Goal: Task Accomplishment & Management: Manage account settings

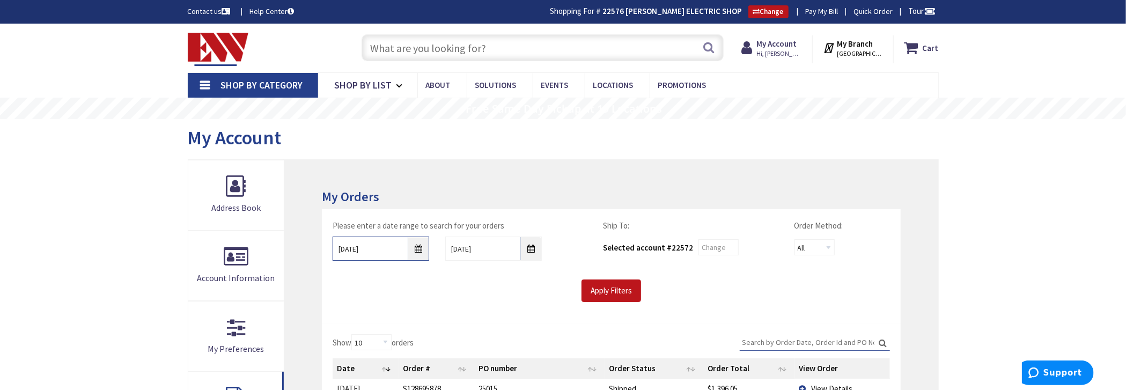
click at [416, 243] on input "9/2/2025" at bounding box center [381, 249] width 97 height 24
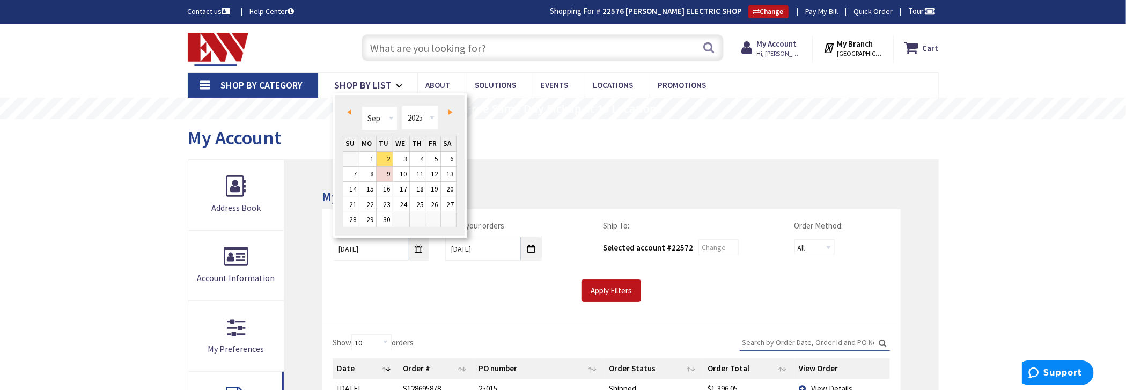
click at [350, 109] on span "Prev" at bounding box center [349, 111] width 4 height 5
click at [371, 203] on link "18" at bounding box center [368, 204] width 17 height 14
type input "08/18/2025"
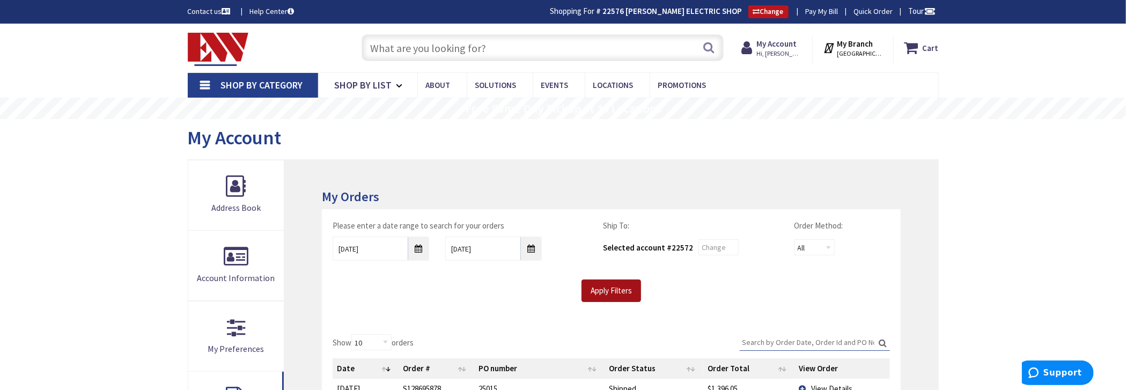
click at [620, 292] on input "Apply Filters" at bounding box center [612, 291] width 60 height 23
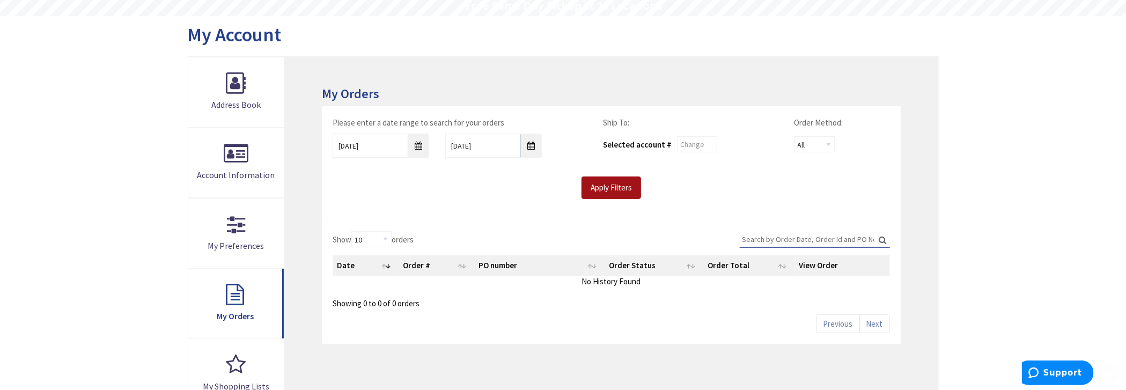
scroll to position [107, 0]
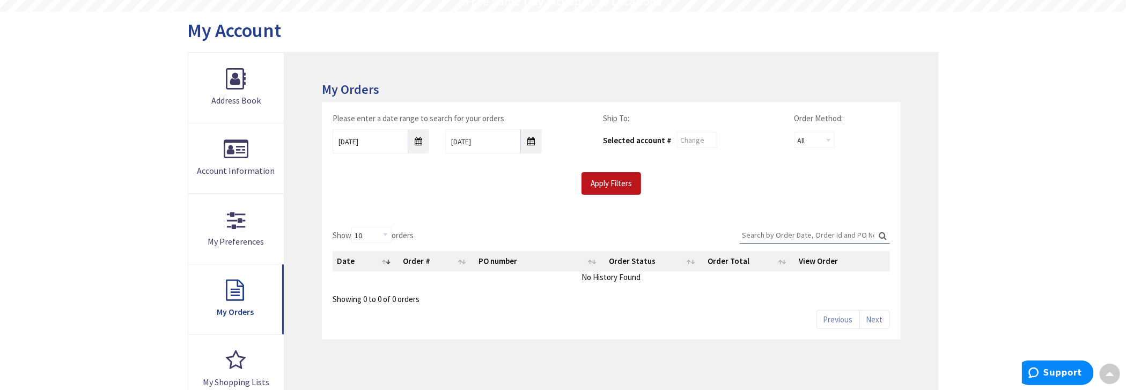
click at [790, 235] on input "Search:" at bounding box center [815, 235] width 150 height 16
type input "25003"
click at [602, 182] on input "Apply Filters" at bounding box center [612, 183] width 60 height 23
click at [698, 140] on input "text" at bounding box center [697, 140] width 40 height 16
type input "22576"
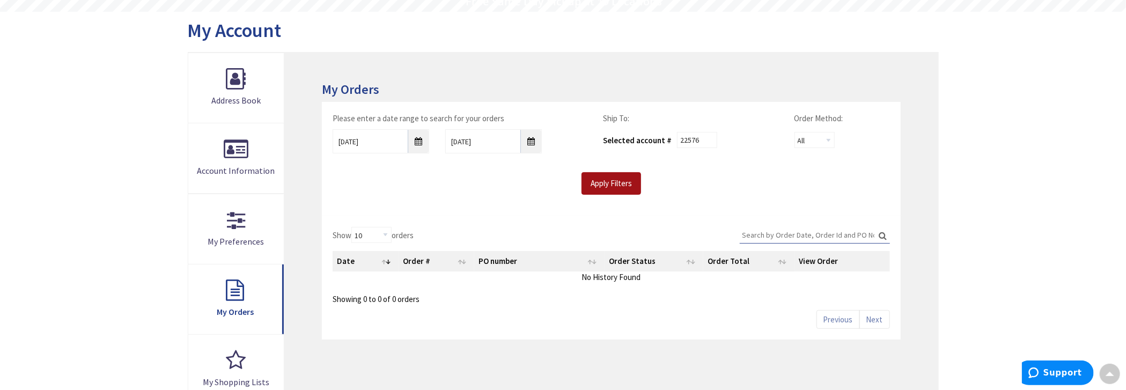
click at [625, 182] on input "Apply Filters" at bounding box center [612, 183] width 60 height 23
click at [822, 237] on input "Search:" at bounding box center [815, 235] width 150 height 16
type input "25003"
click at [614, 185] on input "Apply Filters" at bounding box center [612, 183] width 60 height 23
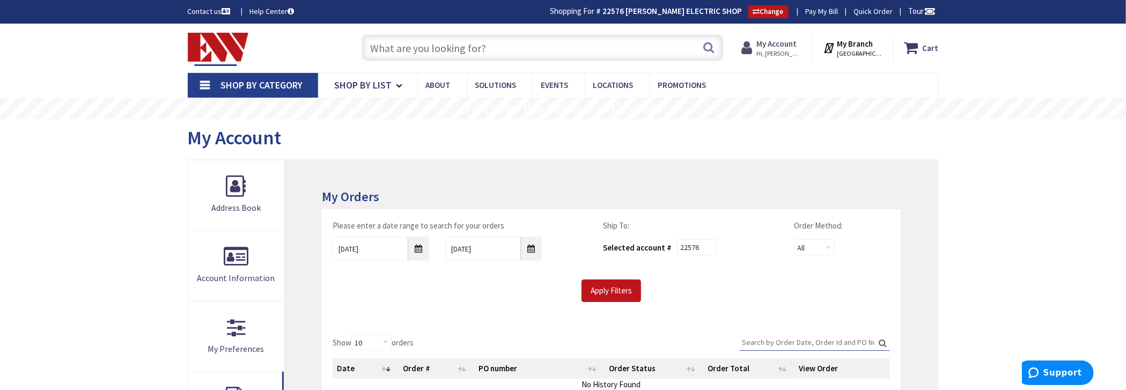
click at [773, 50] on span "Hi, [PERSON_NAME]" at bounding box center [780, 53] width 46 height 9
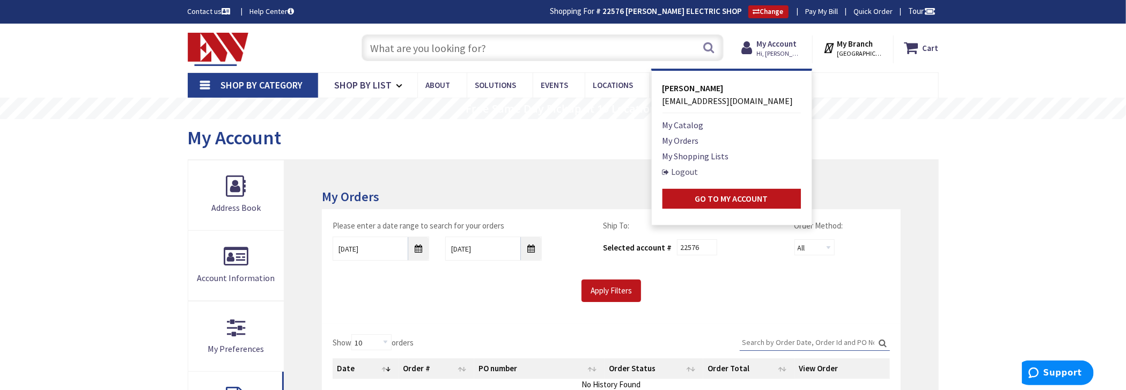
click at [697, 169] on link "Logout" at bounding box center [681, 171] width 36 height 13
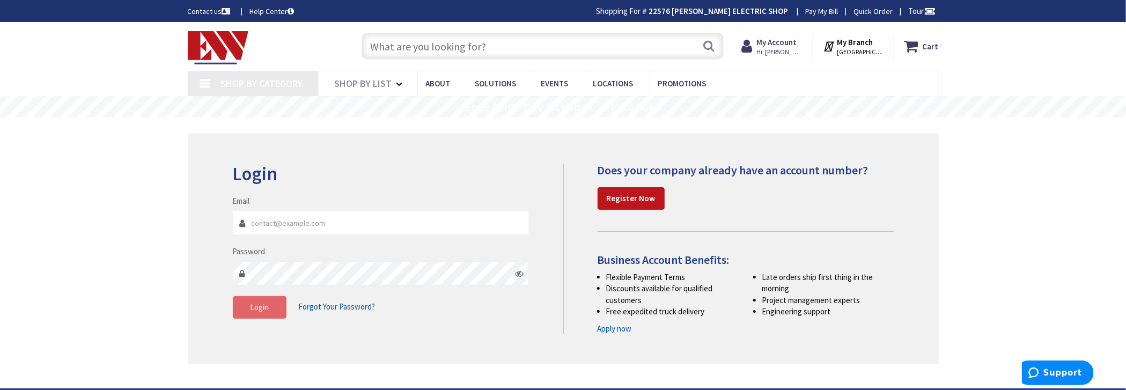
type input "[EMAIL_ADDRESS][DOMAIN_NAME]"
click at [260, 305] on span "Login" at bounding box center [259, 307] width 19 height 10
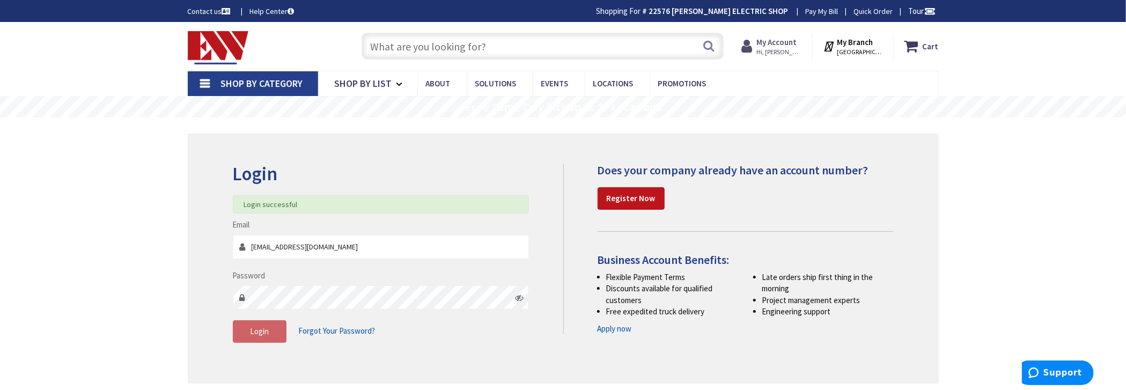
click at [783, 42] on strong "My Account" at bounding box center [777, 42] width 40 height 10
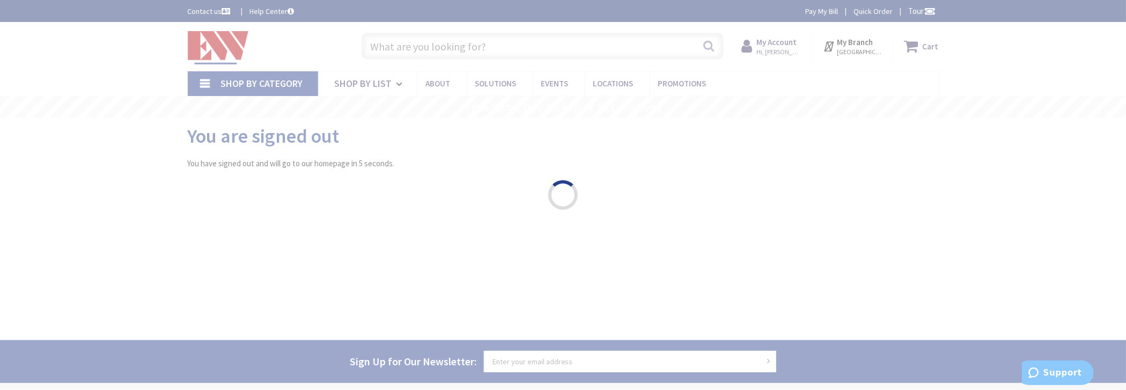
type input "[GEOGRAPHIC_DATA][PERSON_NAME], [GEOGRAPHIC_DATA]"
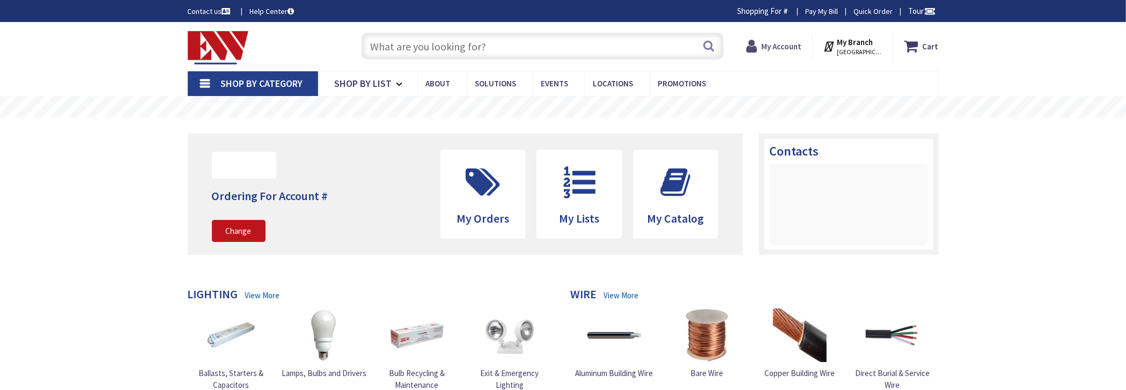
click at [778, 46] on strong "My Account" at bounding box center [782, 46] width 40 height 10
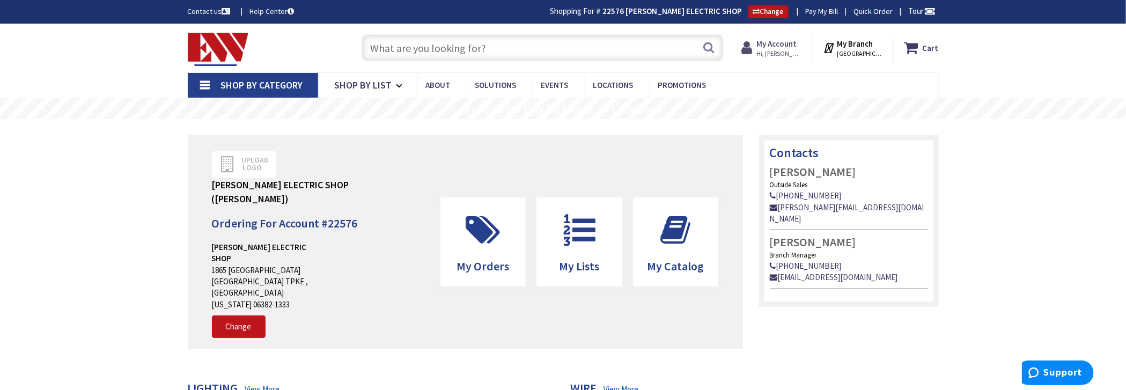
click at [771, 46] on strong "My Account" at bounding box center [777, 44] width 40 height 10
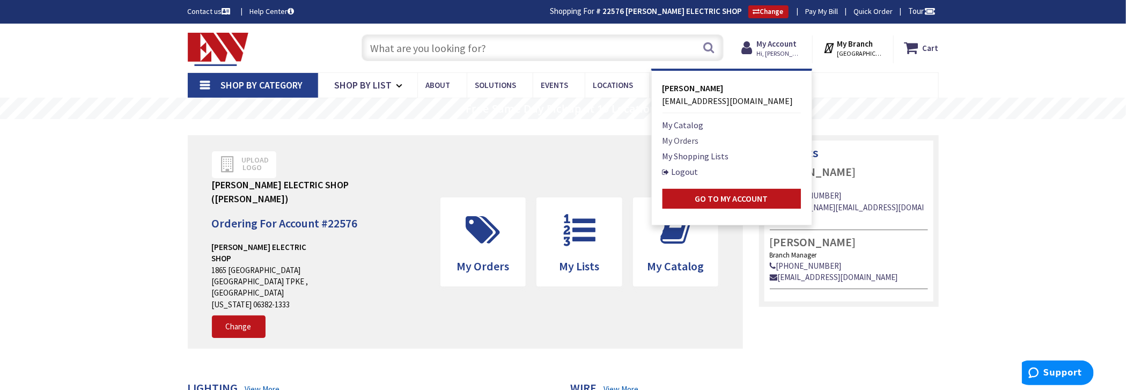
click at [681, 142] on link "My Orders" at bounding box center [681, 140] width 36 height 13
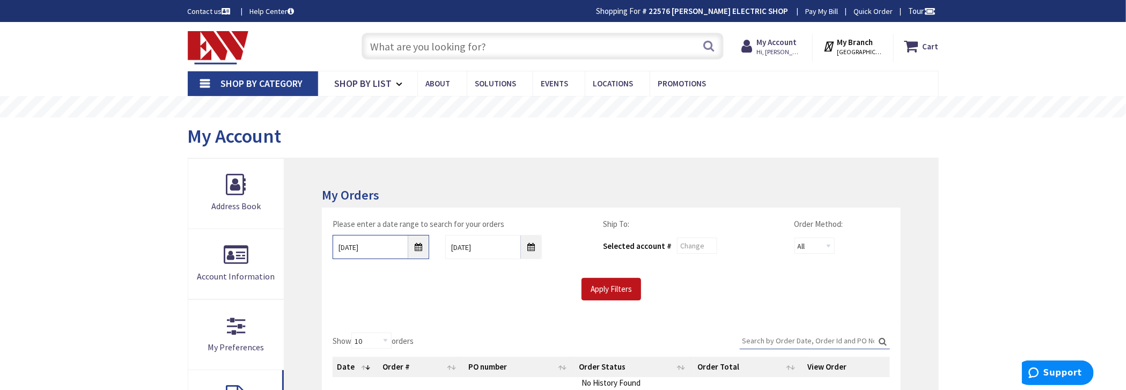
click at [421, 245] on input "9/2/2025" at bounding box center [381, 247] width 97 height 24
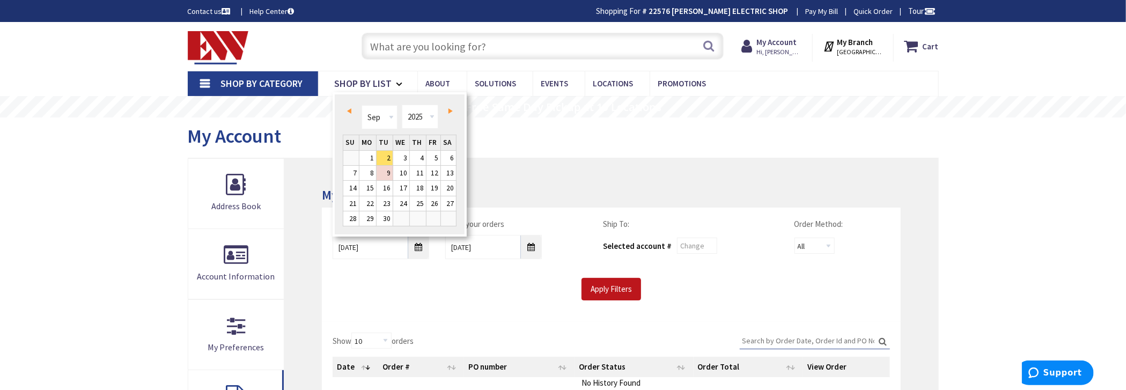
click at [349, 109] on span "Prev" at bounding box center [349, 110] width 4 height 5
drag, startPoint x: 368, startPoint y: 200, endPoint x: 375, endPoint y: 201, distance: 7.6
click at [368, 199] on link "18" at bounding box center [368, 203] width 17 height 14
type input "08/18/2025"
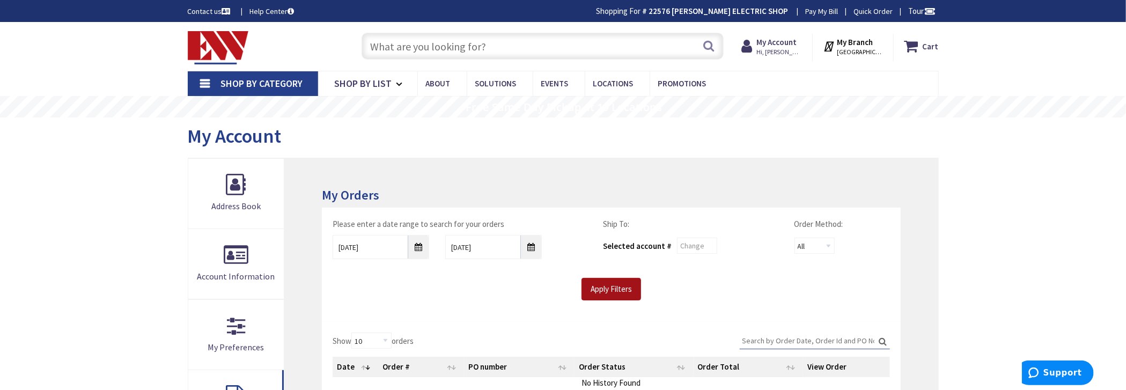
click at [613, 287] on input "Apply Filters" at bounding box center [612, 289] width 60 height 23
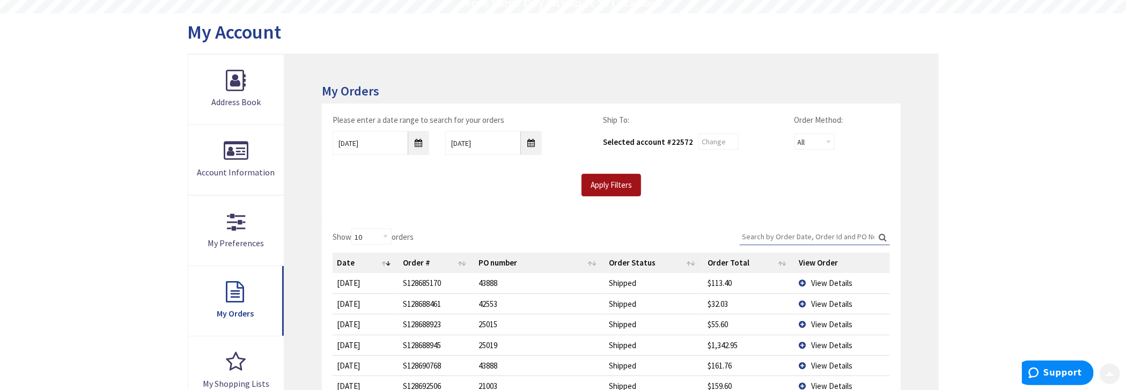
scroll to position [107, 0]
click at [778, 234] on input "Search:" at bounding box center [815, 235] width 150 height 16
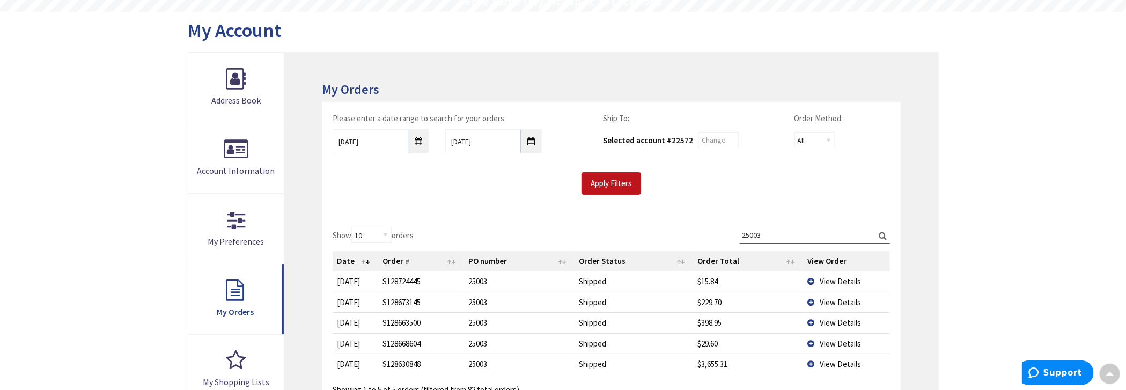
type input "25003"
click at [849, 320] on span "View Details" at bounding box center [840, 323] width 41 height 10
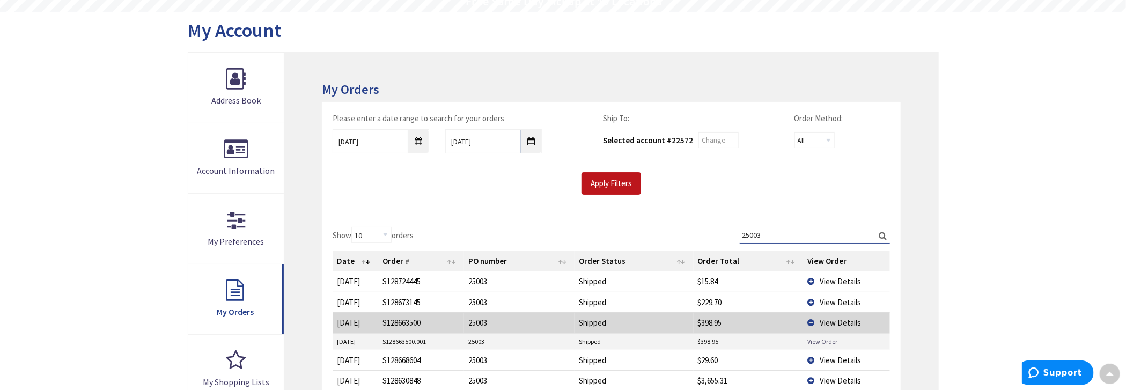
click at [821, 339] on link "View Order" at bounding box center [823, 341] width 30 height 9
click at [810, 318] on td "View Details" at bounding box center [846, 322] width 87 height 20
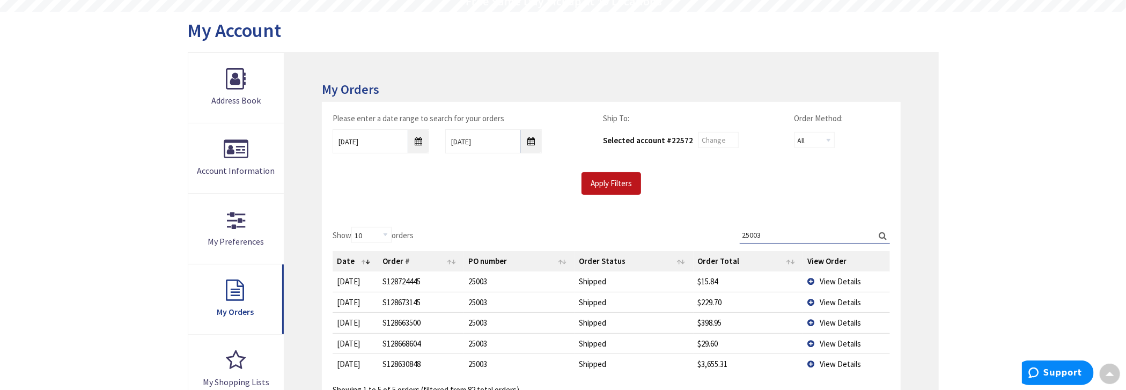
click at [831, 345] on span "View Details" at bounding box center [840, 344] width 41 height 10
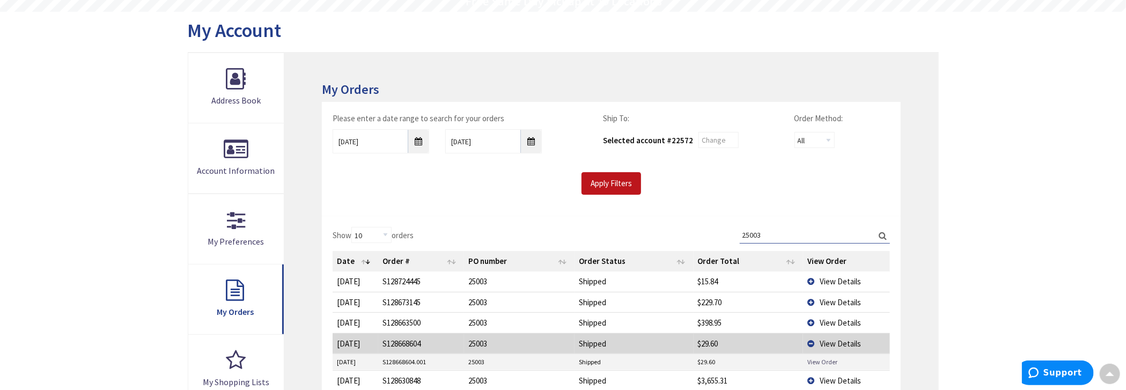
click at [823, 361] on link "View Order" at bounding box center [823, 361] width 30 height 9
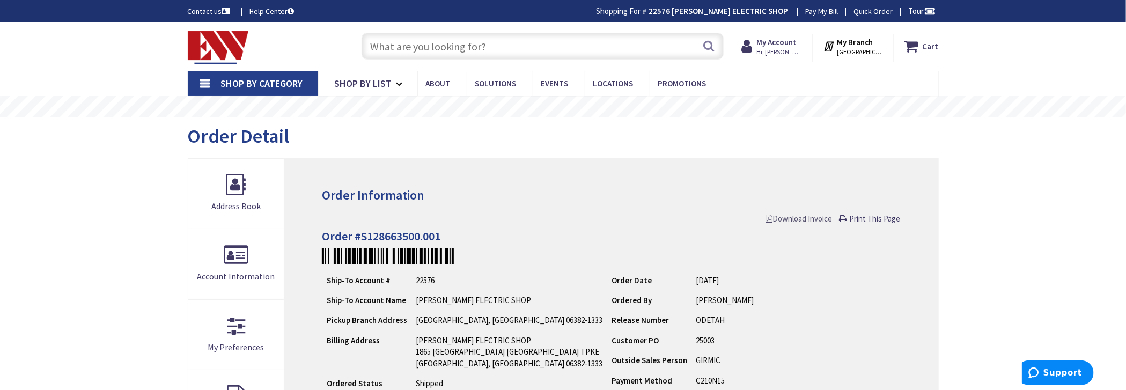
click at [779, 216] on span "Download Invoice" at bounding box center [799, 219] width 67 height 10
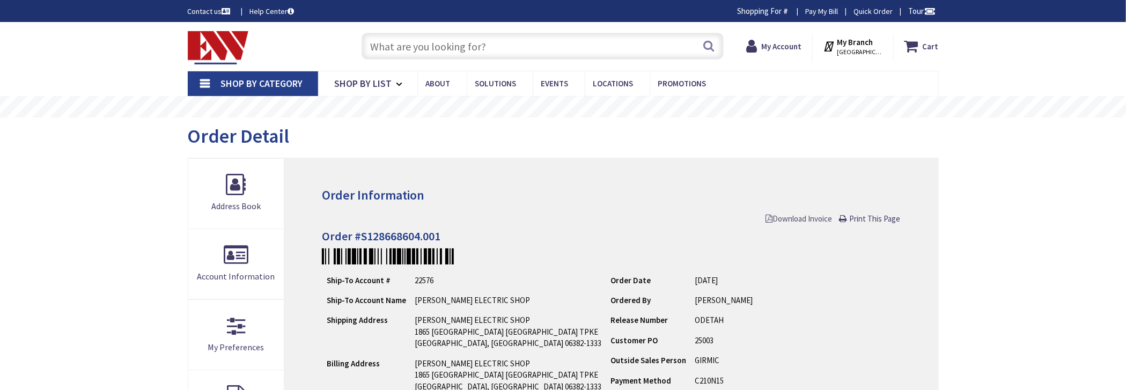
click at [773, 220] on span "Download Invoice" at bounding box center [799, 219] width 67 height 10
